Goal: Information Seeking & Learning: Learn about a topic

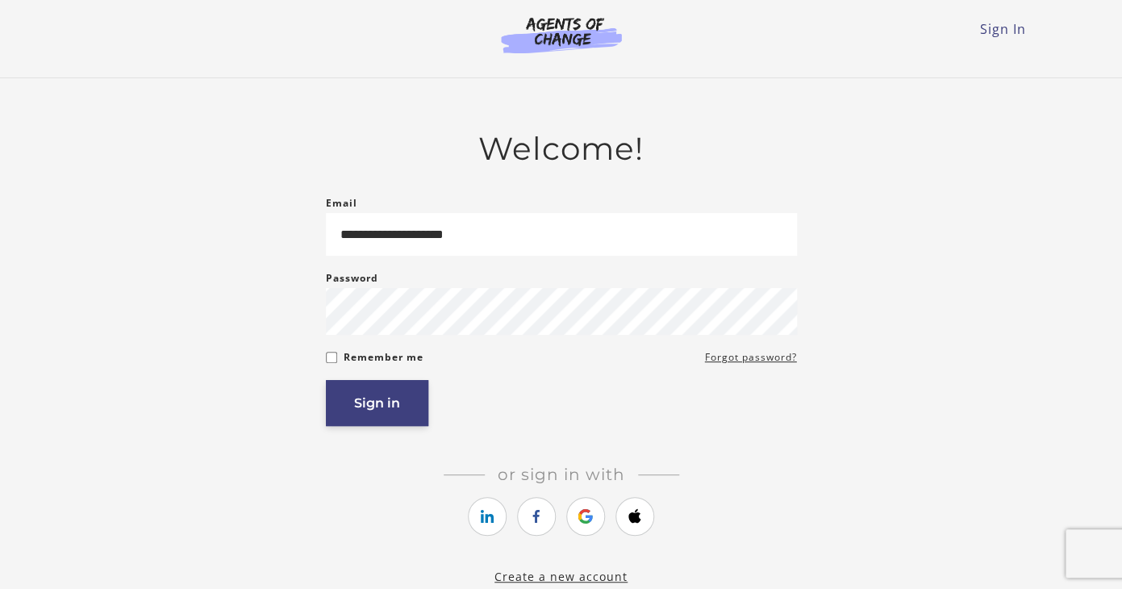
click at [411, 393] on button "Sign in" at bounding box center [377, 403] width 102 height 46
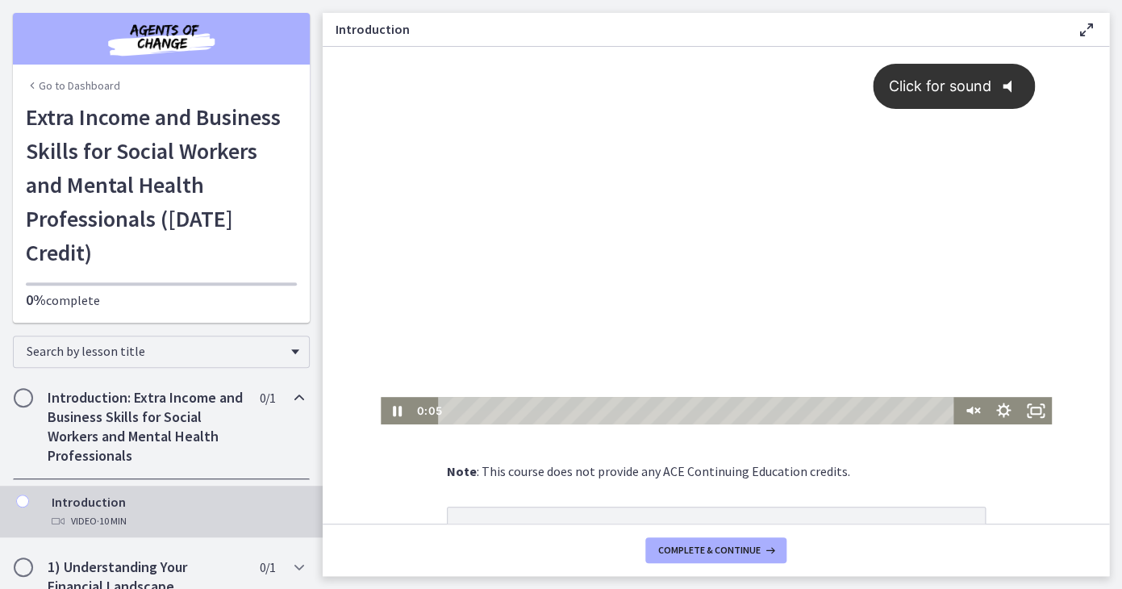
click at [880, 203] on div "Click for sound @keyframes VOLUME_SMALL_WAVE_FLASH { 0% { opacity: 0; } 33% { o…" at bounding box center [716, 222] width 671 height 350
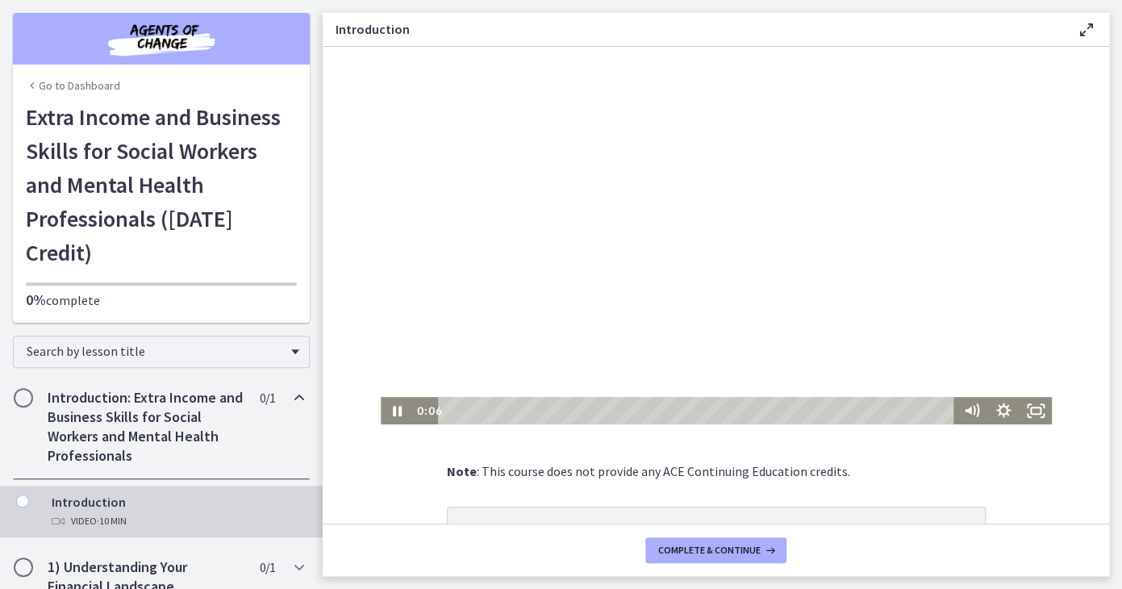
click at [880, 203] on div at bounding box center [716, 236] width 671 height 378
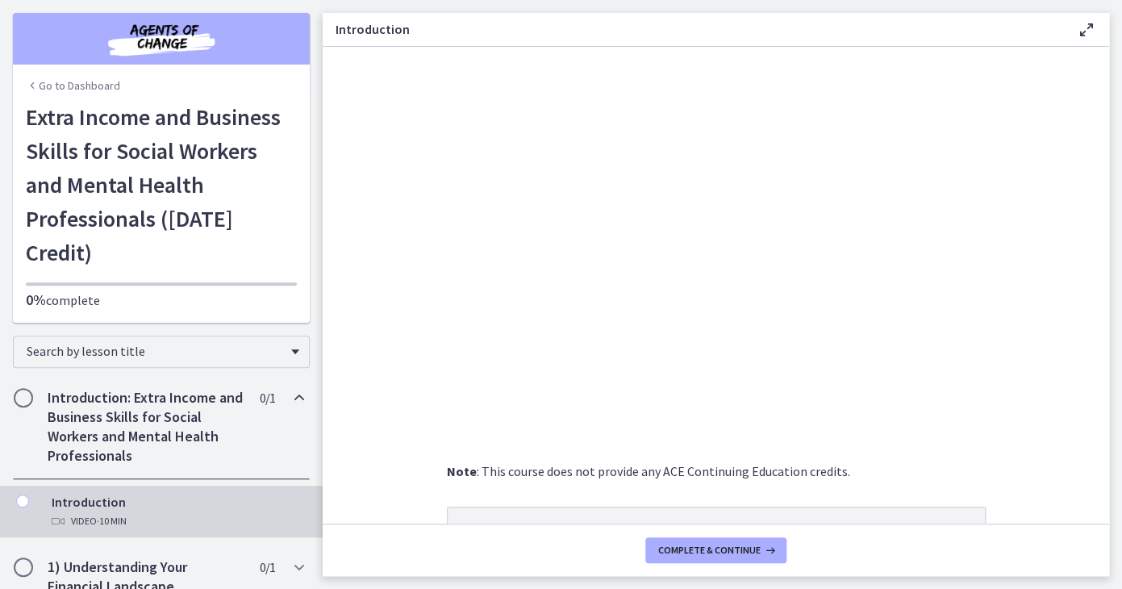
click at [186, 37] on img "Chapters" at bounding box center [162, 38] width 194 height 39
click at [78, 86] on link "Go to Dashboard" at bounding box center [73, 85] width 94 height 16
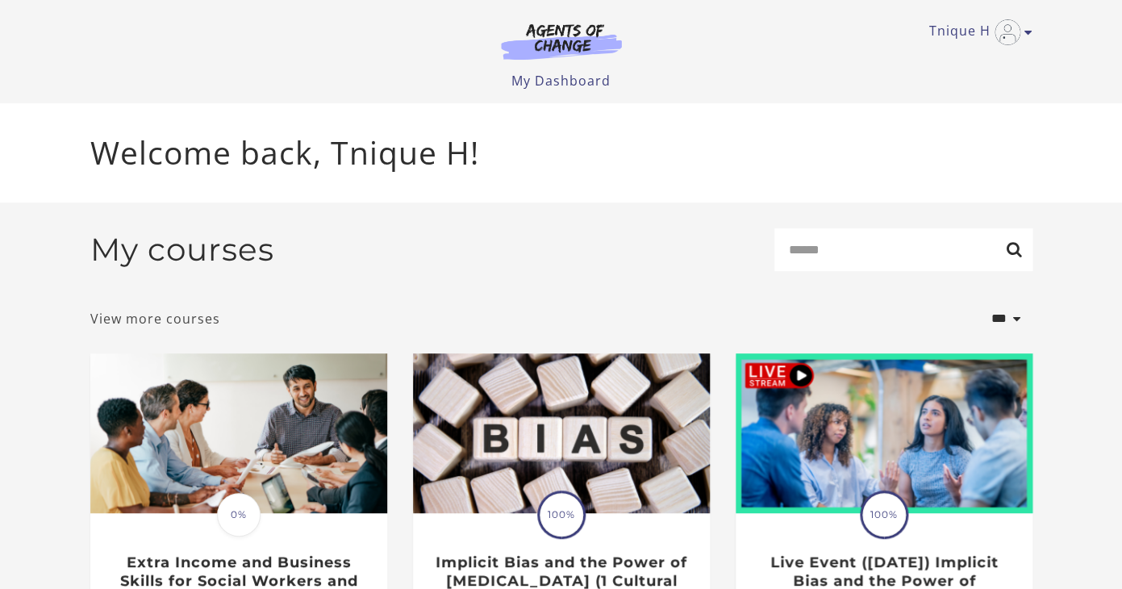
click at [196, 324] on link "View more courses" at bounding box center [155, 318] width 130 height 19
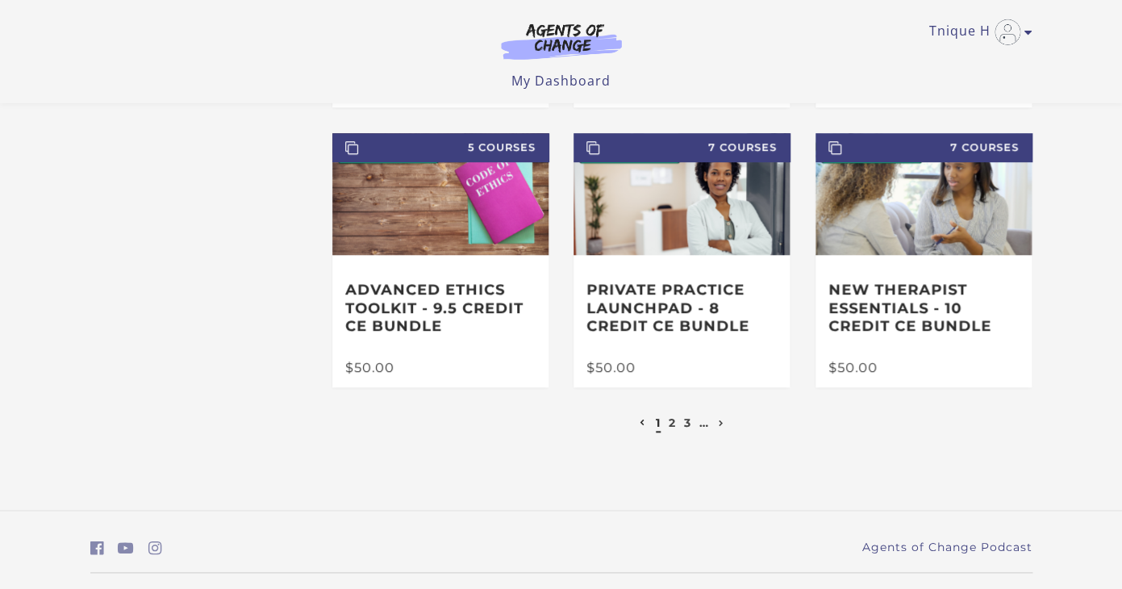
scroll to position [349, 0]
click at [673, 425] on link "2" at bounding box center [672, 422] width 7 height 15
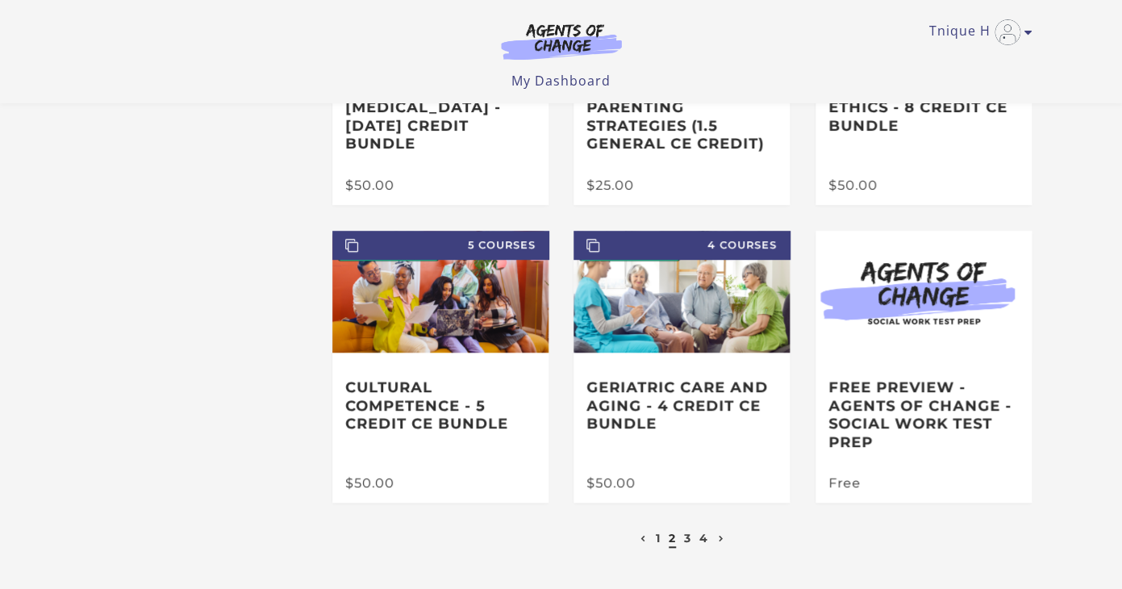
scroll to position [271, 0]
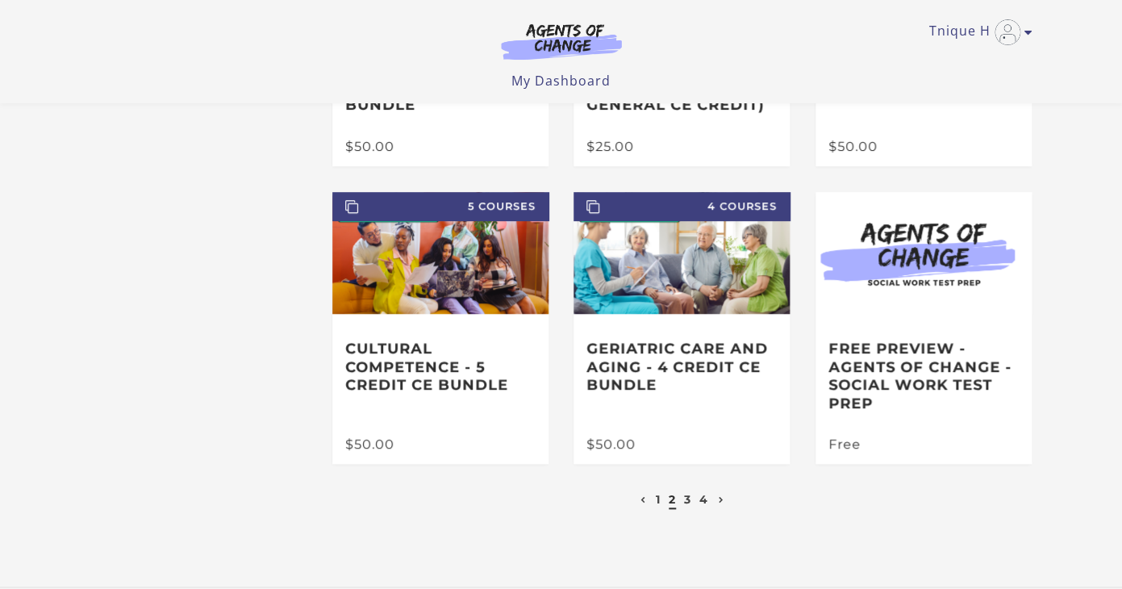
click at [694, 508] on li "3" at bounding box center [688, 499] width 11 height 19
click at [690, 507] on link "3" at bounding box center [687, 499] width 7 height 15
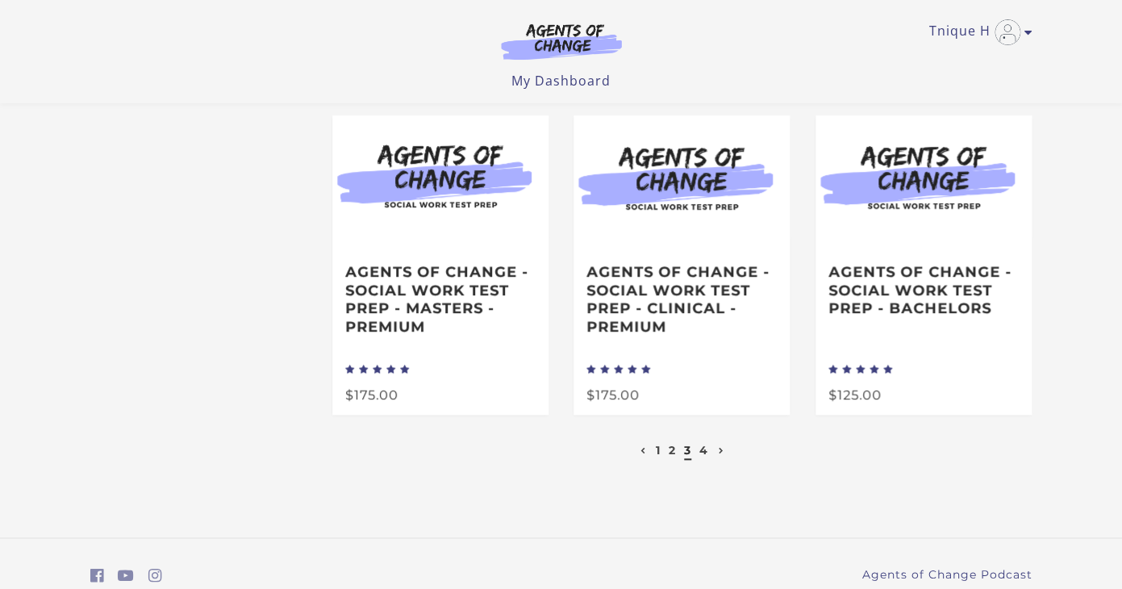
scroll to position [349, 0]
click at [700, 459] on li "4" at bounding box center [704, 449] width 13 height 19
click at [703, 457] on link "4" at bounding box center [704, 449] width 9 height 15
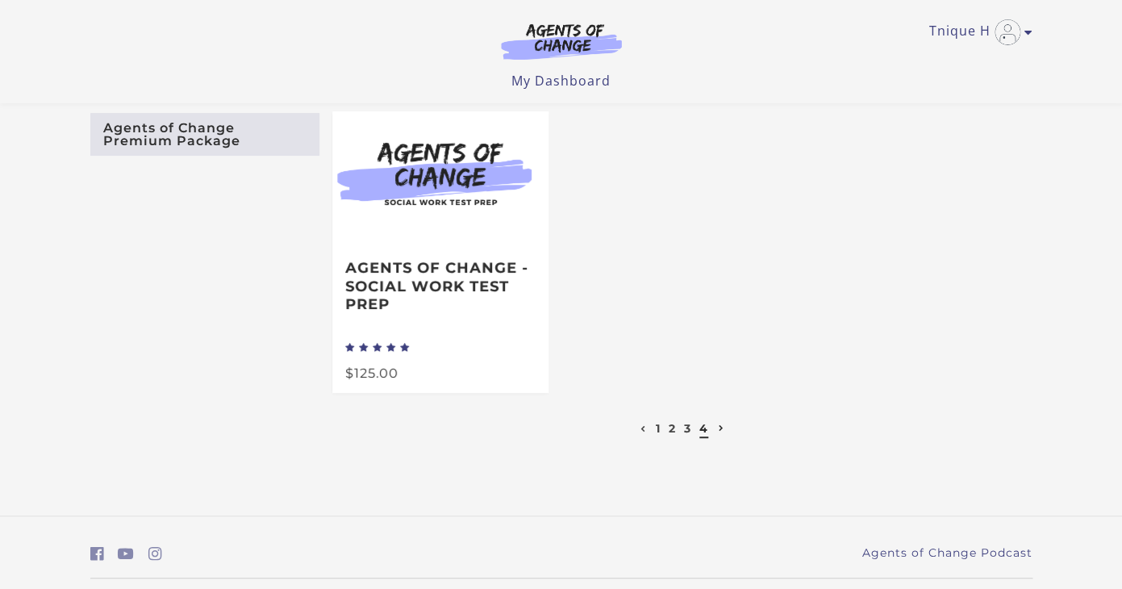
scroll to position [77, 0]
